Goal: Contribute content: Add original content to the website for others to see

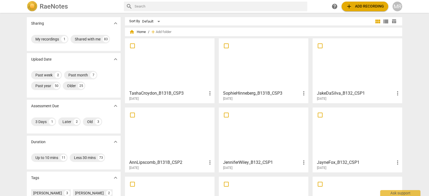
click at [347, 87] on div at bounding box center [357, 63] width 86 height 47
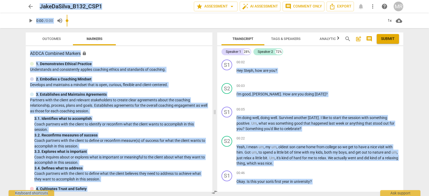
click at [347, 87] on div "00:03 + Add competency keyboard_arrow_right" at bounding box center [317, 85] width 162 height 5
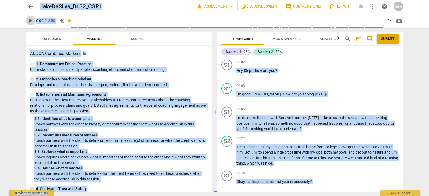
click at [32, 21] on span "play_arrow" at bounding box center [30, 20] width 6 height 6
click at [378, 111] on p "Add competency" at bounding box center [385, 109] width 25 height 5
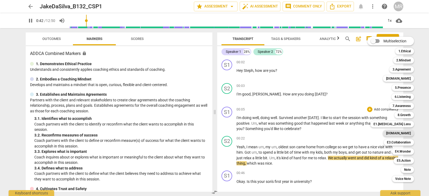
click at [401, 130] on b "[DOMAIN_NAME]" at bounding box center [398, 133] width 25 height 6
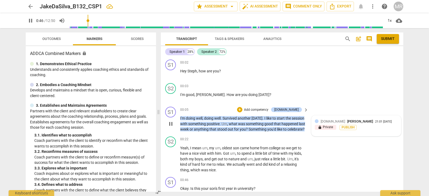
click at [355, 119] on div "[DOMAIN_NAME] [PERSON_NAME]" at bounding box center [347, 121] width 54 height 5
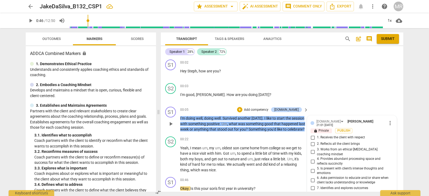
scroll to position [84, 0]
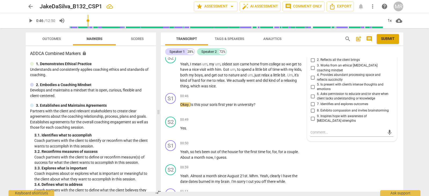
click at [403, 70] on div "Transcript Tags & Speakers Analytics search post_add comment Submit Speaker 1 2…" at bounding box center [283, 112] width 249 height 168
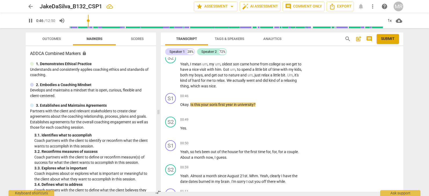
click at [402, 68] on div "Transcript Tags & Speakers Analytics search post_add comment Submit Speaker 1 2…" at bounding box center [283, 112] width 249 height 168
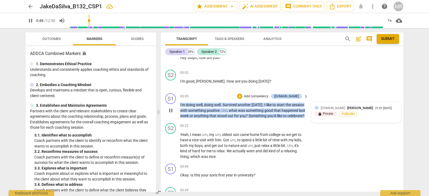
click at [375, 107] on div "21:01 [DATE]" at bounding box center [383, 108] width 17 height 3
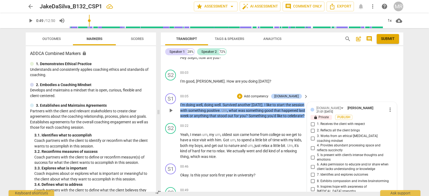
scroll to position [84, 0]
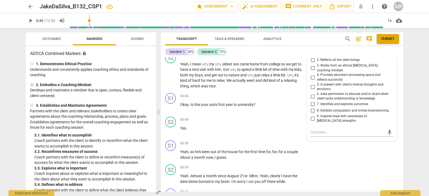
drag, startPoint x: 400, startPoint y: 68, endPoint x: 403, endPoint y: 65, distance: 3.6
click at [403, 65] on div "S1 play_arrow pause 00:02 + Add competency keyboard_arrow_right Hey [PERSON_NAM…" at bounding box center [282, 124] width 242 height 134
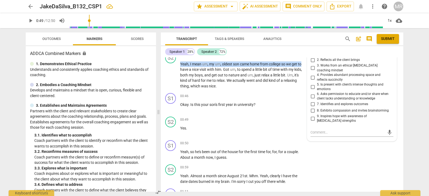
scroll to position [20, 0]
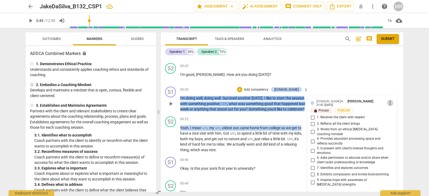
click at [388, 100] on span "more_vert" at bounding box center [390, 103] width 6 height 6
click at [391, 113] on li "Delete" at bounding box center [394, 112] width 18 height 10
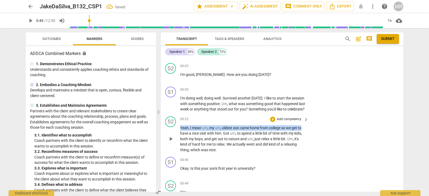
click at [286, 122] on p "Add competency" at bounding box center [288, 119] width 25 height 5
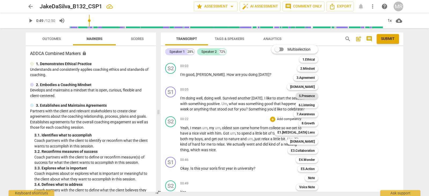
click at [311, 94] on b "5.Presence" at bounding box center [307, 96] width 16 height 6
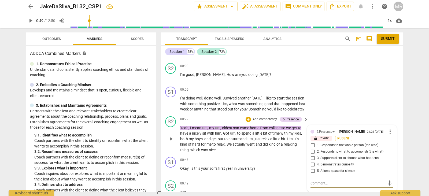
click at [390, 135] on span "more_vert" at bounding box center [390, 131] width 6 height 6
click at [394, 147] on li "Delete" at bounding box center [394, 147] width 18 height 10
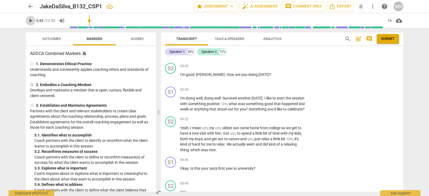
click at [28, 23] on span "play_arrow" at bounding box center [30, 20] width 6 height 6
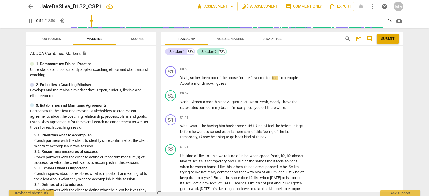
drag, startPoint x: 401, startPoint y: 74, endPoint x: 401, endPoint y: 51, distance: 22.5
click at [401, 51] on div "Speaker 1 28% Speaker 2 72% S1 play_arrow pause 00:02 + Add competency keyboard…" at bounding box center [282, 118] width 242 height 145
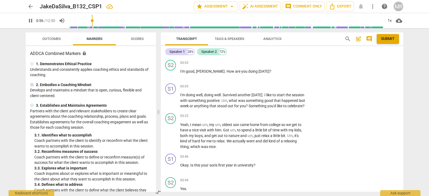
scroll to position [13, 0]
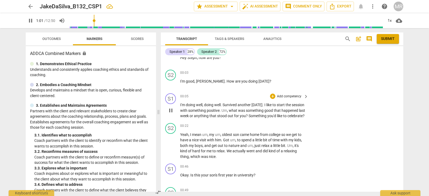
click at [289, 98] on p "Add competency" at bounding box center [288, 96] width 25 height 5
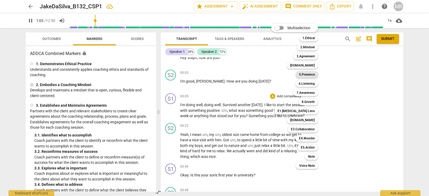
click at [312, 76] on b "5.Presence" at bounding box center [307, 74] width 16 height 6
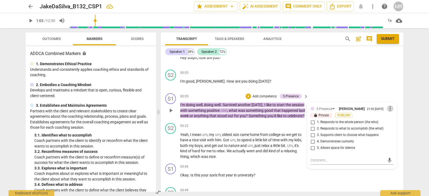
click at [387, 108] on span "more_vert" at bounding box center [390, 108] width 6 height 6
click at [392, 116] on li "Delete" at bounding box center [394, 119] width 18 height 10
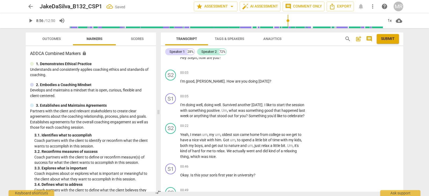
scroll to position [1108, 0]
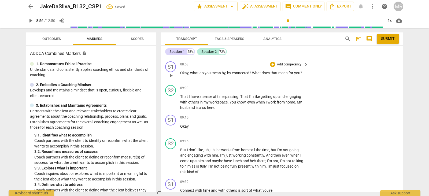
drag, startPoint x: 239, startPoint y: 19, endPoint x: 285, endPoint y: 94, distance: 87.2
click at [285, 29] on input "range" at bounding box center [226, 20] width 314 height 17
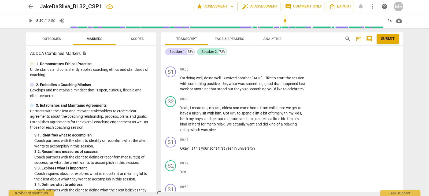
scroll to position [0, 0]
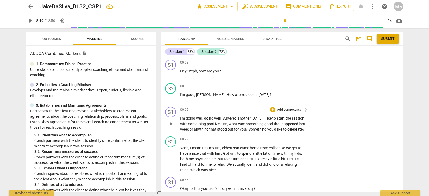
click at [287, 110] on p "Add competency" at bounding box center [288, 109] width 25 height 5
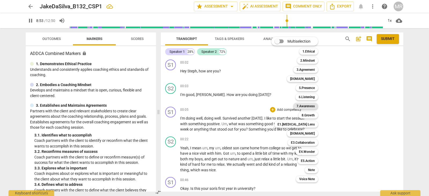
scroll to position [1103, 0]
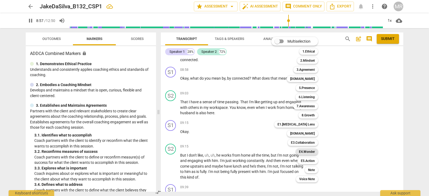
click at [304, 152] on b "E4.Wonder" at bounding box center [307, 151] width 16 height 6
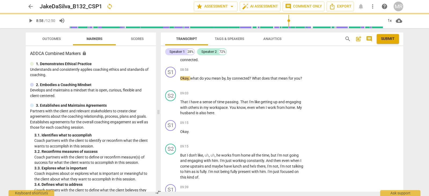
type input "538"
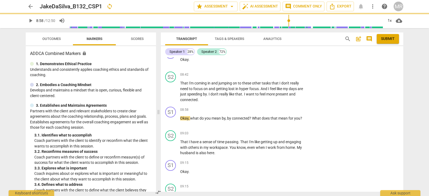
scroll to position [0, 0]
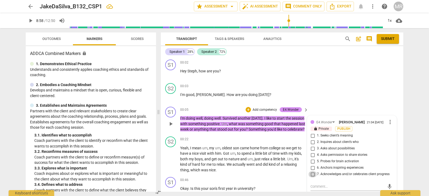
click at [311, 174] on input "7. Acknowledges and/or celebrates client progress" at bounding box center [312, 174] width 9 height 6
checkbox input "true"
click at [315, 185] on textarea at bounding box center [347, 186] width 74 height 5
type textarea "I"
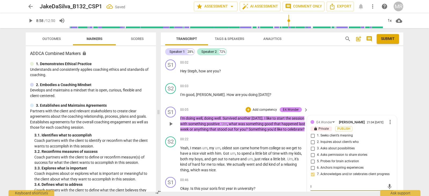
click at [315, 185] on textarea "I" at bounding box center [347, 186] width 74 height 5
type textarea "It"
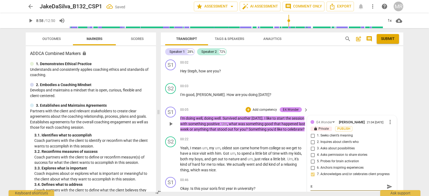
type textarea "It i"
type textarea "It is"
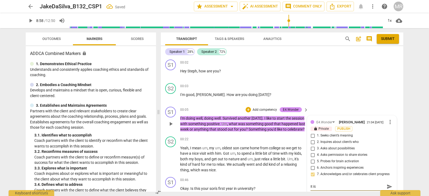
type textarea "It is"
type textarea "It is a"
type textarea "It is a n"
type textarea "It is a nice"
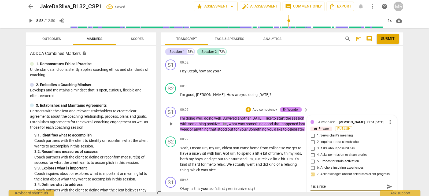
type textarea "It is a nice"
type textarea "It is a nice w"
type textarea "It is a nice wa"
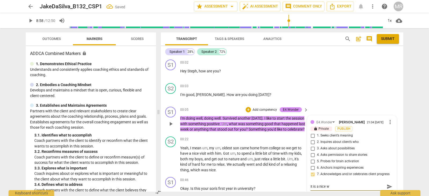
type textarea "It is a nice wa"
type textarea "It is a nice way"
type textarea "It is a nice way to s"
type textarea "It is a nice way to st"
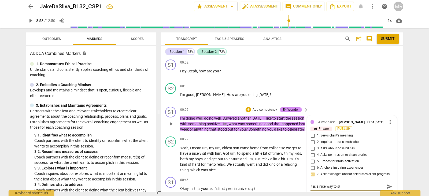
type textarea "It is a nice way to sta"
type textarea "It is a nice way to star"
type textarea "It is a nice way to start"
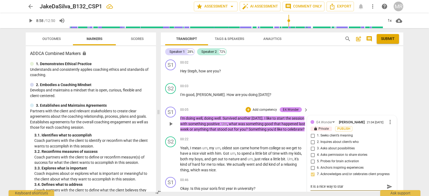
type textarea "It is a nice way to start"
type textarea "It is a nice way to start a"
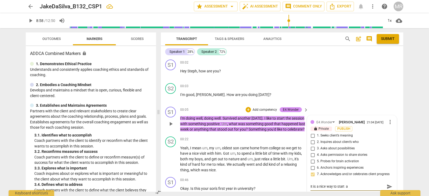
type textarea "It is a nice way to start a s"
type textarea "It is a nice way to start a se"
type textarea "It is a nice way to start a ses"
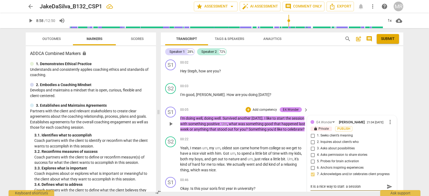
type textarea "It is a nice way to start a session"
type textarea "It is a nice way to start a session w"
type textarea "It is a nice way to start a session wi"
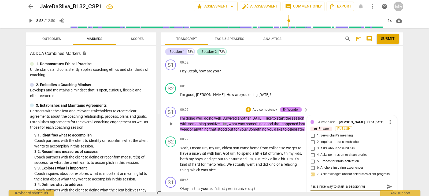
type textarea "It is a nice way to start a session wit"
type textarea "It is a nice way to start a session with"
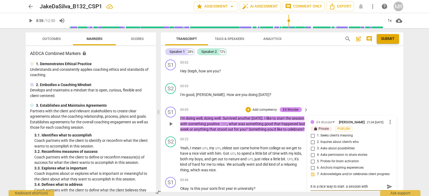
type textarea "It is a nice way to start a session with"
type textarea "It is a nice way to start a session with a"
type textarea "It is a nice way to start a session with a win"
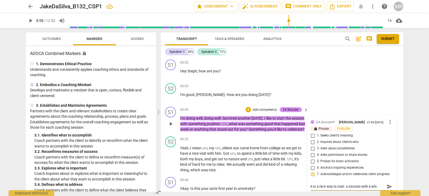
type textarea "It is a nice way to start a session with a win"
type textarea "It is a nice way to start a session with a win o"
type textarea "It is a nice way to start a session with a win or"
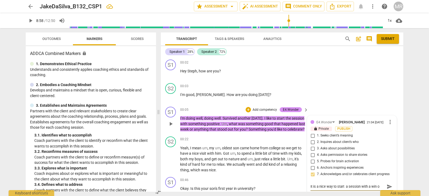
type textarea "It is a nice way to start a session with a win or"
type textarea "It is a nice way to start a session with a win or c"
type textarea "It is a nice way to start a session with a win or cele"
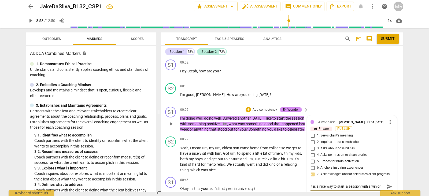
scroll to position [5, 0]
type textarea "It is a nice way to start a session with a win or celeb"
type textarea "It is a nice way to start a session with a win or celebr"
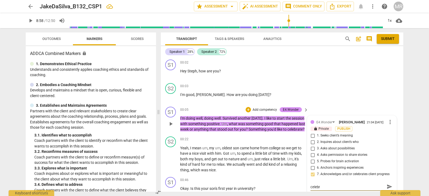
type textarea "It is a nice way to start a session with a win or [MEDICAL_DATA]"
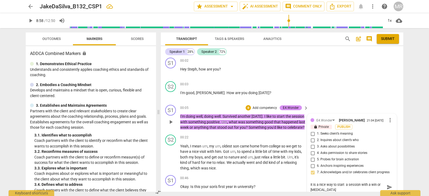
type textarea "It is a nice way to start a session with a win or celebrat"
type textarea "It is a nice way to start a session with a win or celebrati"
type textarea "It is a nice way to start a session with a win or celebratio"
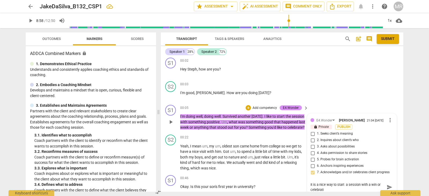
type textarea "It is a nice way to start a session with a win or celebratio"
type textarea "It is a nice way to start a session with a win or celebration"
type textarea "It is a nice way to start a session with a win or celebration."
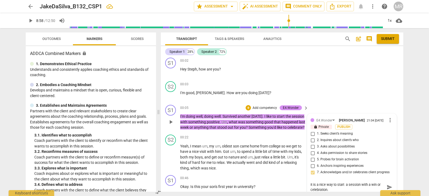
type textarea "It is a nice way to start a session with a win or celebration."
type textarea "It is a nice way to start a session with a win or celebration. N"
type textarea "It is a nice way to start a session with a win or celebration. Ni"
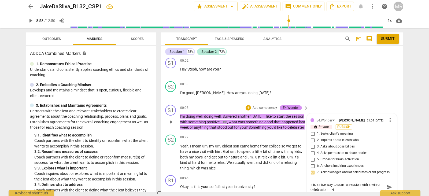
type textarea "It is a nice way to start a session with a win or celebration. Ni"
type textarea "It is a nice way to start a session with a win or celebration. Nic"
type textarea "It is a nice way to start a session with a win or celebration. [GEOGRAPHIC_DATA]"
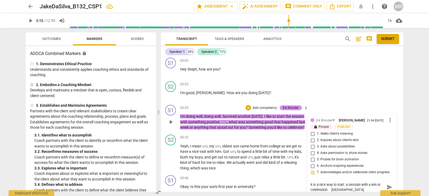
type textarea "It is a nice way to start a session with a win or celebration. [GEOGRAPHIC_DATA]"
type textarea "It is a nice way to start a session with a win or celebration. Nice jo"
type textarea "It is a nice way to start a session with a win or celebration. Nice job"
type textarea "It is a nice way to start a session with a win or celebration. Nice job."
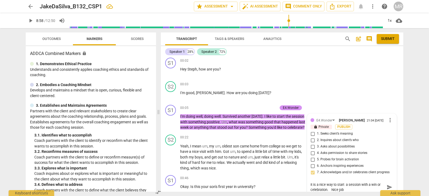
type textarea "It is a nice way to start a session with a win or celebration. Nice job."
type textarea "It is a nice way to start a session with a win or celebration. Nice job. I"
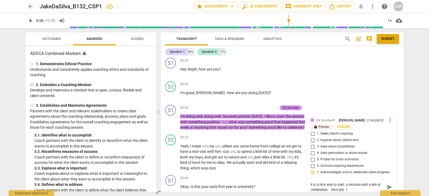
type textarea "It is a nice way to start a session with a win or celebration. Nice job. I"
type textarea "It is a nice way to start a session with a win or celebration. Nice job. I also"
type textarea "It is a nice way to start a session with a win or celebration. Nice job. I als"
type textarea "It is a nice way to start a session with a win or celebration. Nice job. I al"
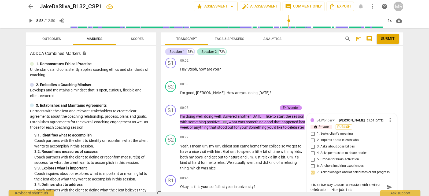
type textarea "It is a nice way to start a session with a win or celebration. Nice job. I al"
type textarea "It is a nice way to start a session with a win or celebration. Nice job. I a"
type textarea "It is a nice way to start a session with a win or celebration. Nice job. I"
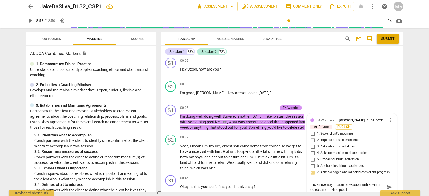
type textarea "It is a nice way to start a session with a win or celebration. Nice job. I"
type textarea "It is a nice way to start a session with a win or celebration. Nice job."
type textarea "It is a nice way to start a session with a win or celebration. Nice job. I"
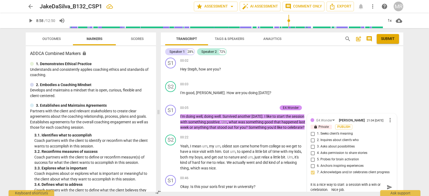
type textarea "It is a nice way to start a session with a win or celebration. Nice job. I"
type textarea "It is a nice way to start a session with a win or celebration. Nice job. It"
type textarea "It is a nice way to start a session with a win or celebration. Nice job. It is"
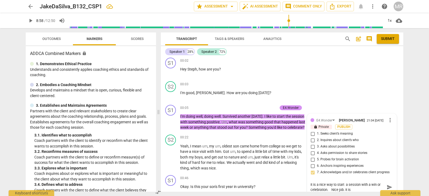
type textarea "It is a nice way to start a session with a win or celebration. Nice job. It is a"
type textarea "It is a nice way to start a session with a win or celebration. Nice job. It is …"
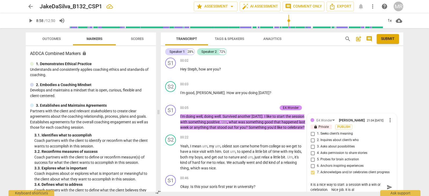
type textarea "It is a nice way to start a session with a win or celebration. Nice job. It is …"
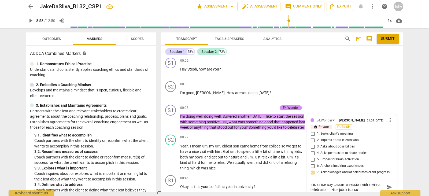
type textarea "It is a nice way to start a session with a win or celebration. Nice job. It is …"
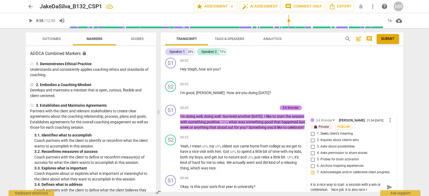
type textarea "It is a nice way to start a session with a win or celebration. Nice job. It is …"
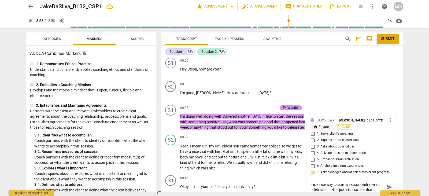
type textarea "It is a nice way to start a session with a win or celebration. Nice job. It is …"
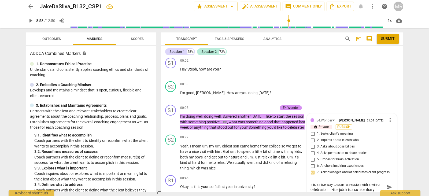
type textarea "It is a nice way to start a session with a win or celebration. Nice job. It is …"
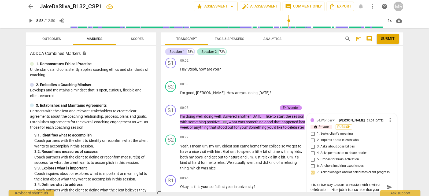
type textarea "It is a nice way to start a session with a win or celebration. Nice job. It is …"
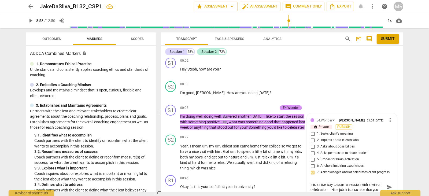
type textarea "It is a nice way to start a session with a win or celebration. Nice job. It is …"
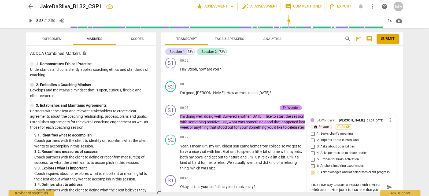
scroll to position [2, 0]
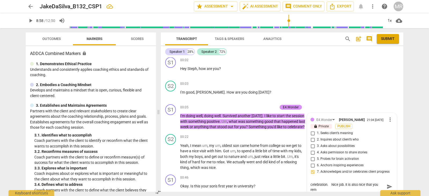
type textarea "It is a nice way to start a session with a win or celebration. Nice job. It is …"
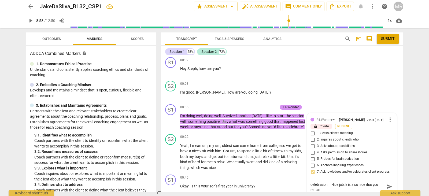
type textarea "It is a nice way to start a session with a win or celebration. Nice job. It is …"
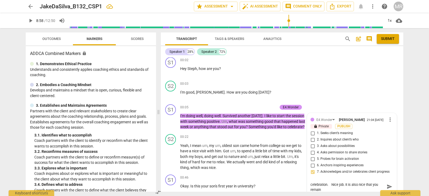
type textarea "It is a nice way to start a session with a win or celebration. Nice job. It is …"
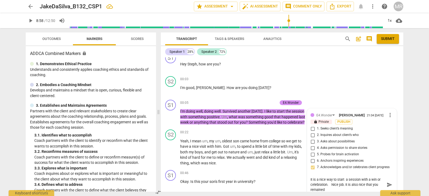
type textarea "It is a nice way to start a session with a win or celebration. Nice job. It is …"
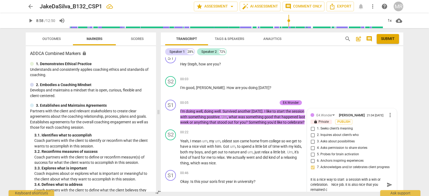
type textarea "It is a nice way to start a session with a win or celebration. Nice job. It is …"
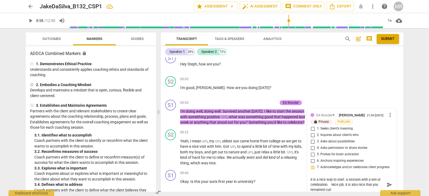
type textarea "It is a nice way to start a session with a win or celebration. Nice job. It is …"
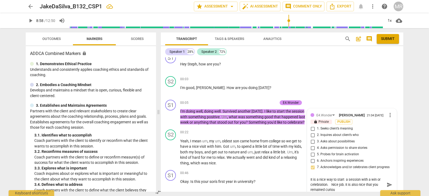
type textarea "It is a nice way to start a session with a win or celebration. Nice job. It is …"
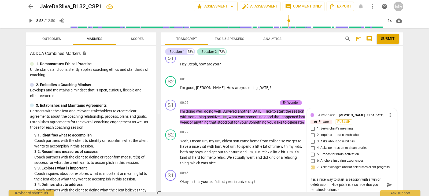
type textarea "It is a nice way to start a session with a win or celebration. Nice job. It is …"
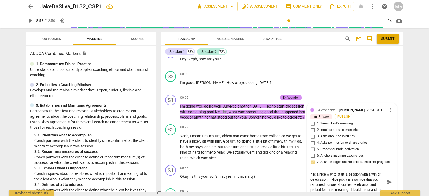
scroll to position [13, 0]
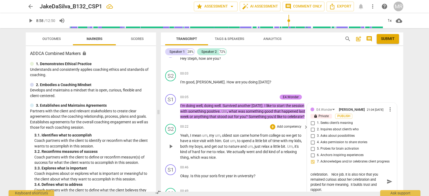
click at [244, 128] on div "S2 play_arrow pause 00:22 + Add competency keyboard_arrow_right Yeah , I mean u…" at bounding box center [282, 142] width 242 height 41
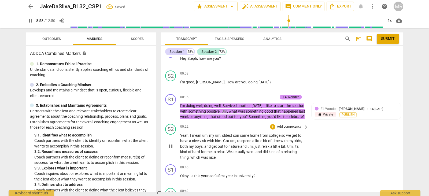
click at [279, 129] on p "Add competency" at bounding box center [288, 126] width 25 height 5
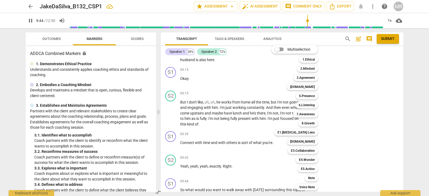
scroll to position [1297, 0]
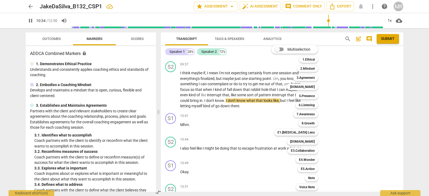
click at [341, 106] on div at bounding box center [214, 98] width 429 height 196
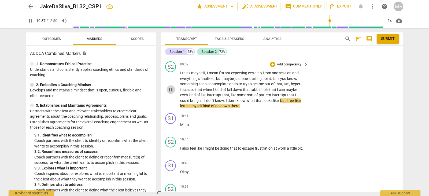
click at [169, 93] on span "pause" at bounding box center [170, 89] width 6 height 6
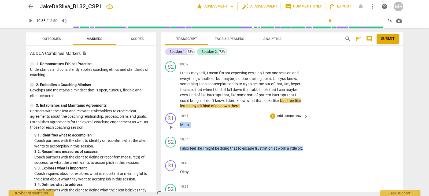
drag, startPoint x: 403, startPoint y: 166, endPoint x: 400, endPoint y: 128, distance: 38.1
click at [400, 128] on div "Transcript Tags & Speakers Analytics search post_add comment Submit Speaker 1 2…" at bounding box center [283, 112] width 249 height 168
click at [400, 128] on div "S1 play_arrow pause 10:41 + Add competency keyboard_arrow_right Mhm ." at bounding box center [282, 123] width 242 height 24
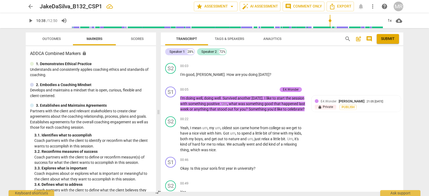
scroll to position [13, 0]
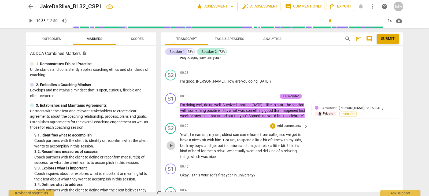
click at [174, 149] on span "play_arrow" at bounding box center [170, 145] width 6 height 6
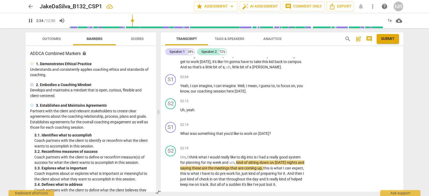
scroll to position [289, 0]
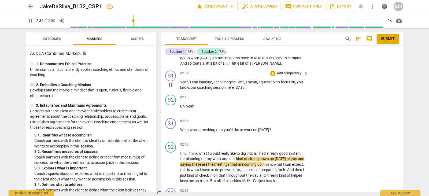
click at [289, 76] on p "Add competency" at bounding box center [288, 73] width 25 height 5
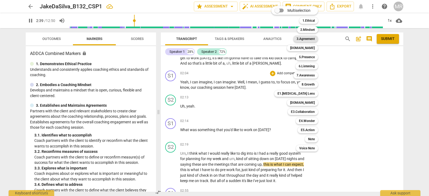
click at [310, 39] on b "3.Agreement" at bounding box center [305, 39] width 18 height 6
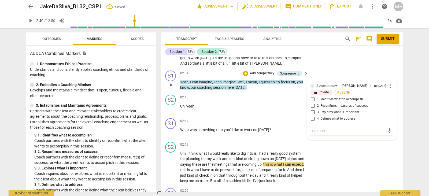
click at [311, 103] on input "1. Identifies what to accomplish" at bounding box center [312, 99] width 9 height 6
click at [288, 124] on p "Add competency" at bounding box center [288, 121] width 25 height 5
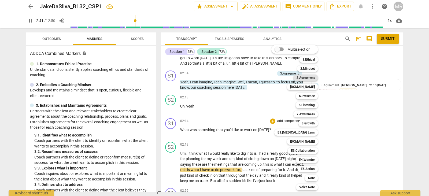
click at [309, 76] on b "3.Agreement" at bounding box center [305, 77] width 18 height 6
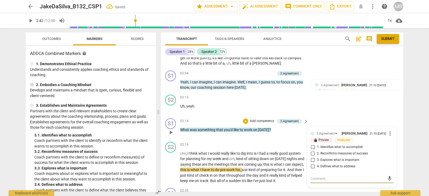
click at [310, 150] on input "1. Identifies what to accomplish" at bounding box center [312, 147] width 9 height 6
click at [281, 147] on p "Add competency" at bounding box center [288, 144] width 25 height 5
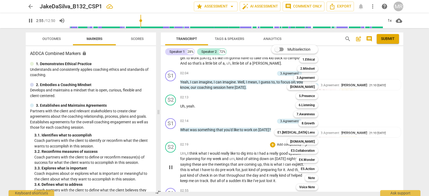
scroll to position [433, 0]
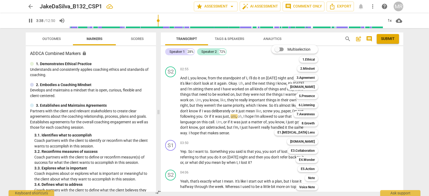
click at [29, 23] on div at bounding box center [214, 98] width 429 height 196
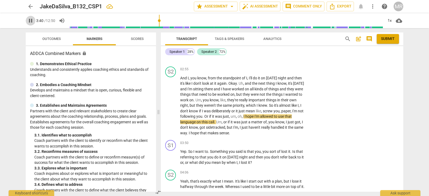
click at [32, 21] on span "pause" at bounding box center [30, 20] width 6 height 6
